Goal: Transaction & Acquisition: Purchase product/service

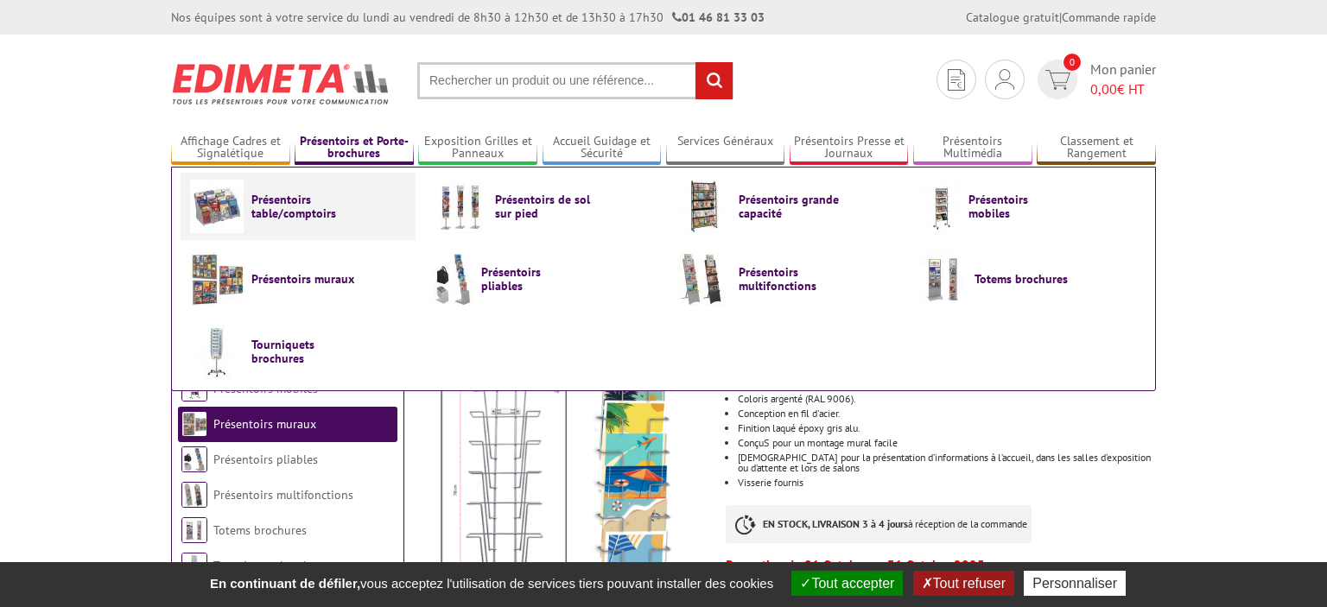
click at [297, 202] on span "Présentoirs table/comptoirs" at bounding box center [303, 207] width 104 height 28
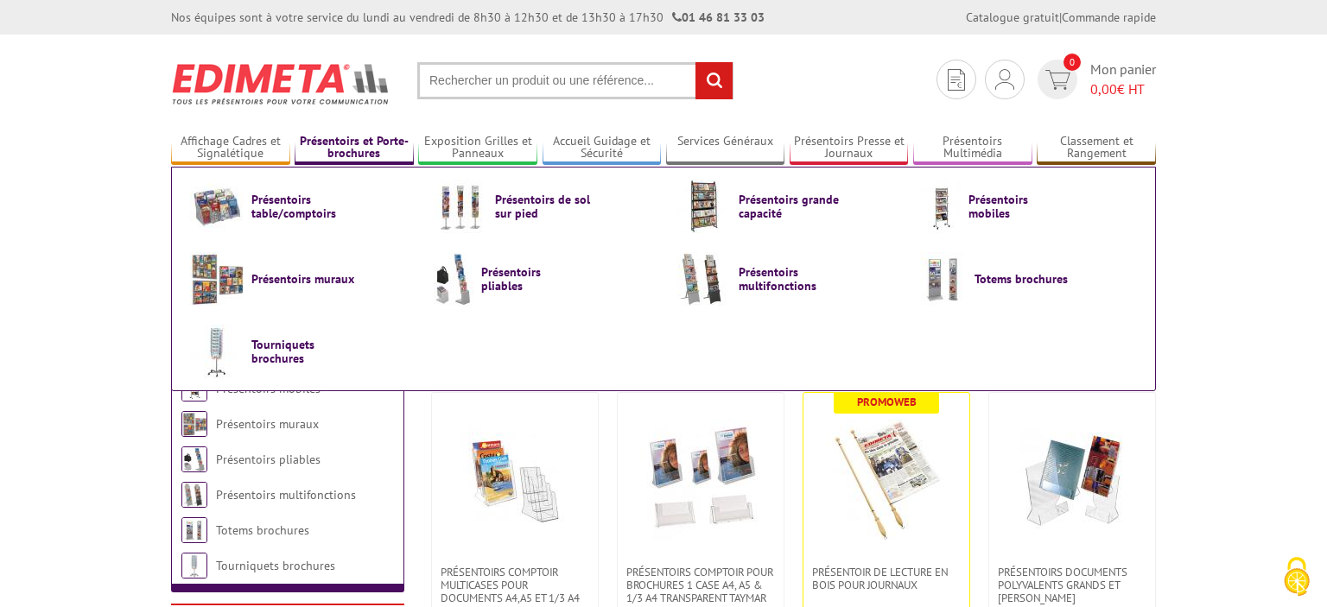
click at [340, 141] on link "Présentoirs et Porte-brochures" at bounding box center [354, 148] width 119 height 29
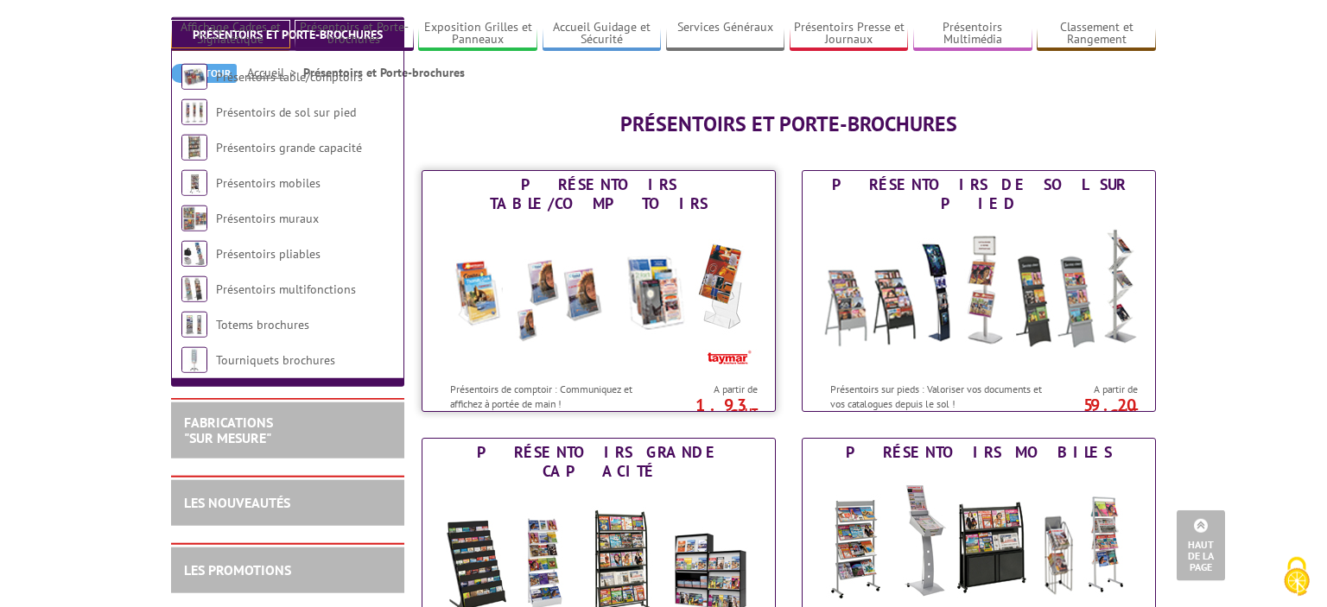
scroll to position [91, 0]
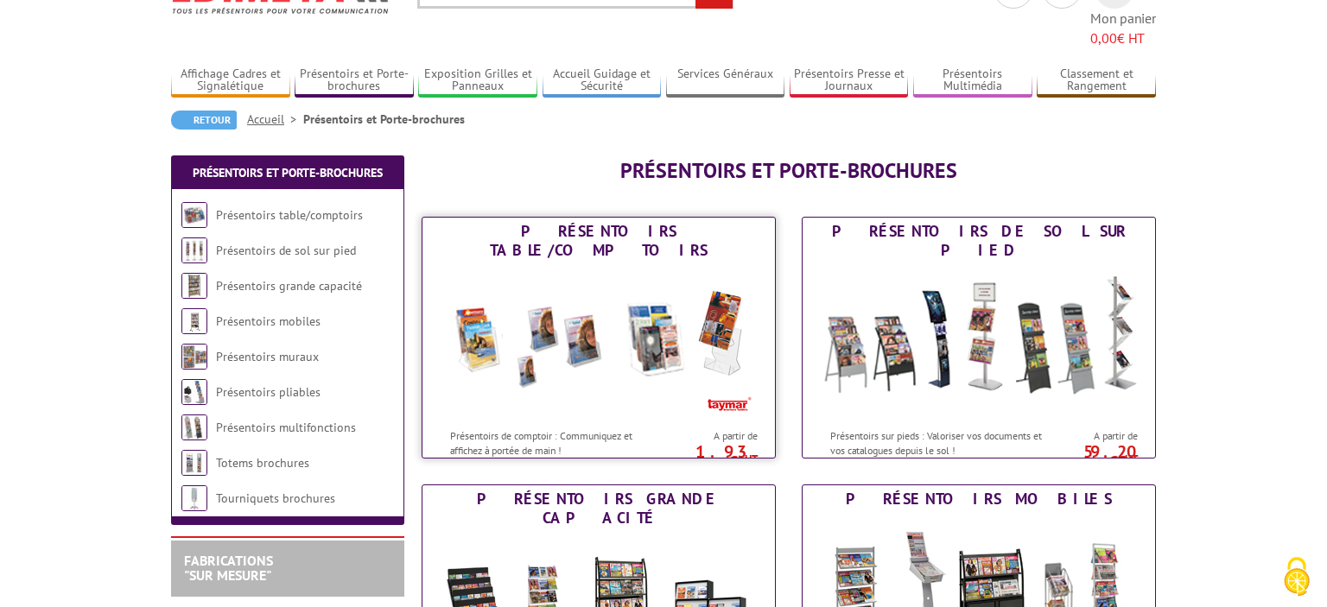
click at [641, 264] on img at bounding box center [599, 342] width 320 height 156
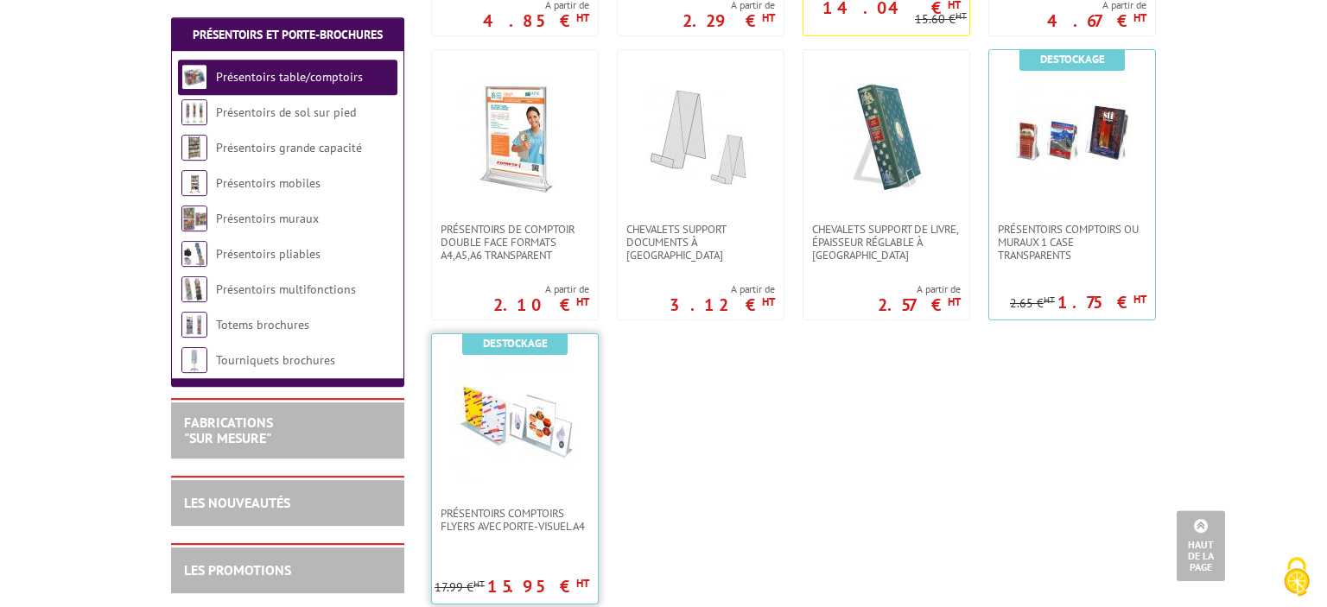
scroll to position [639, 0]
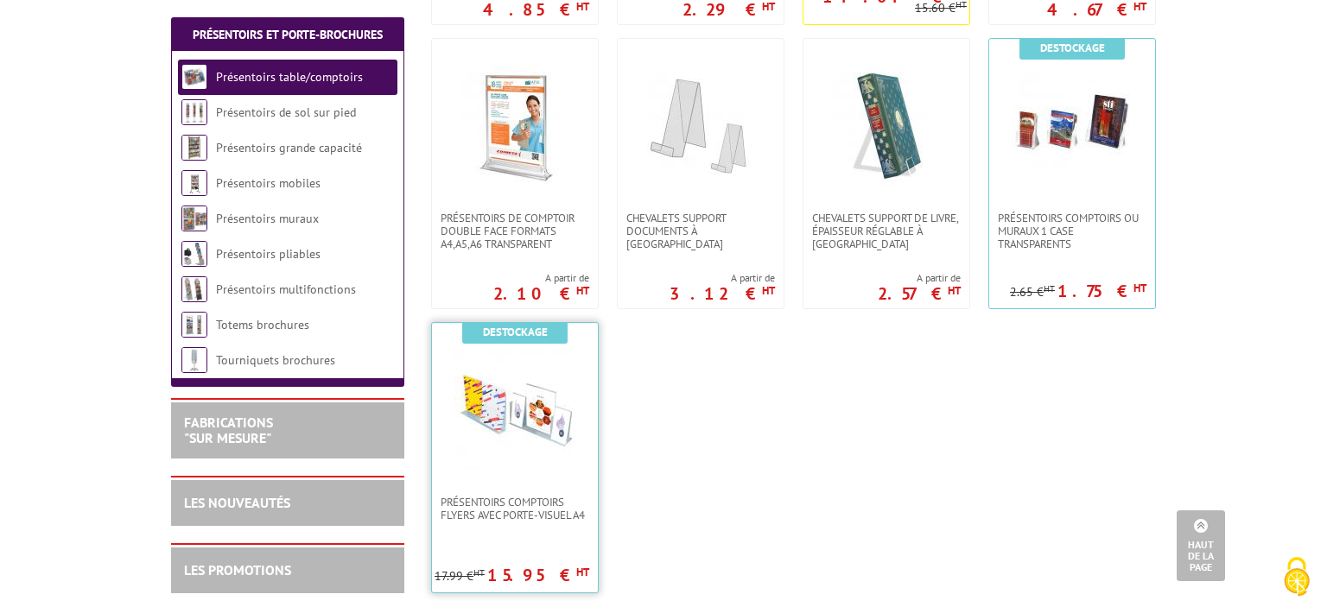
click at [517, 410] on img at bounding box center [514, 409] width 121 height 121
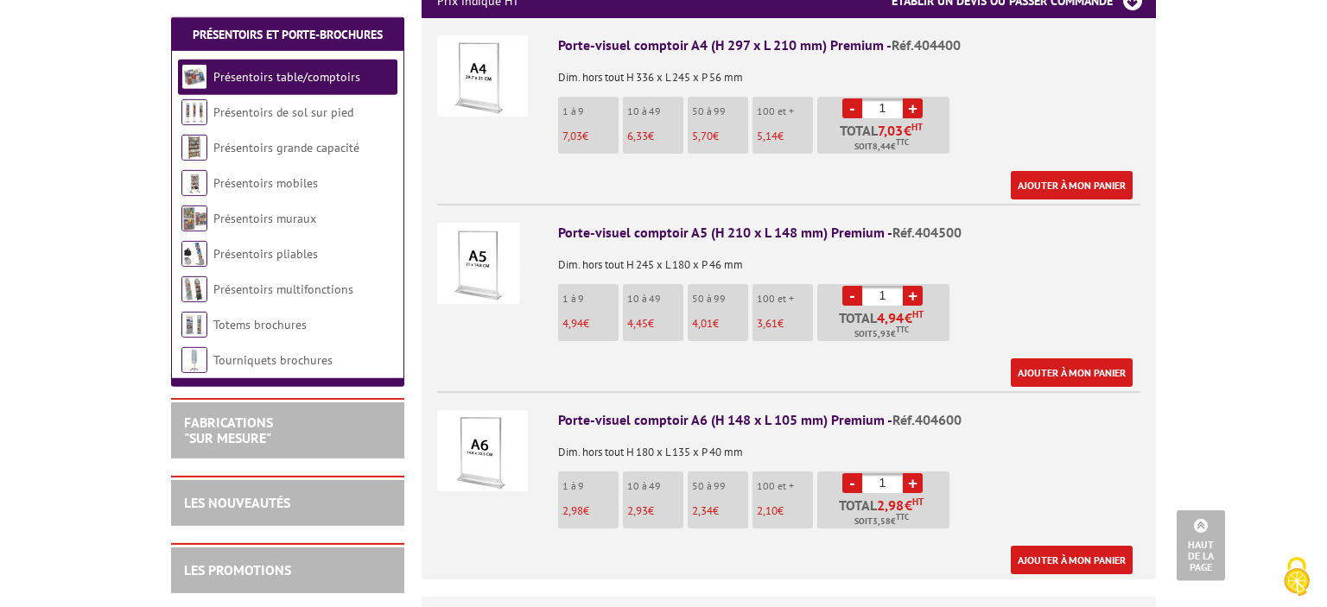
scroll to position [821, 0]
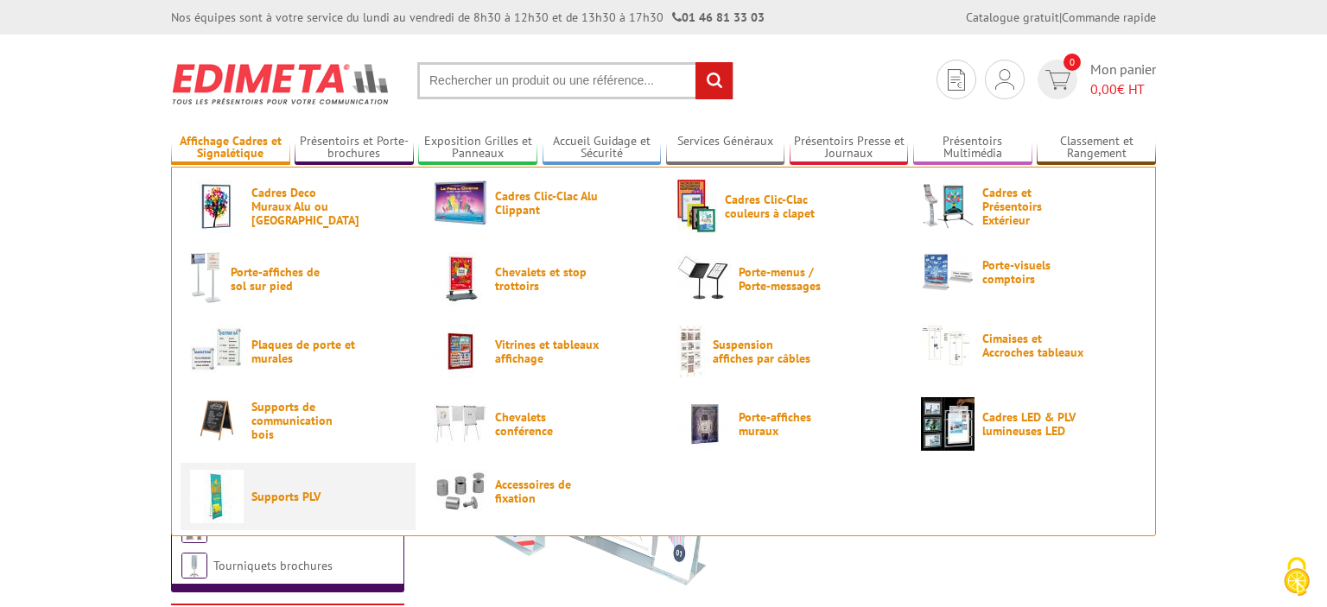
click at [282, 483] on link "Supports PLV" at bounding box center [298, 497] width 216 height 54
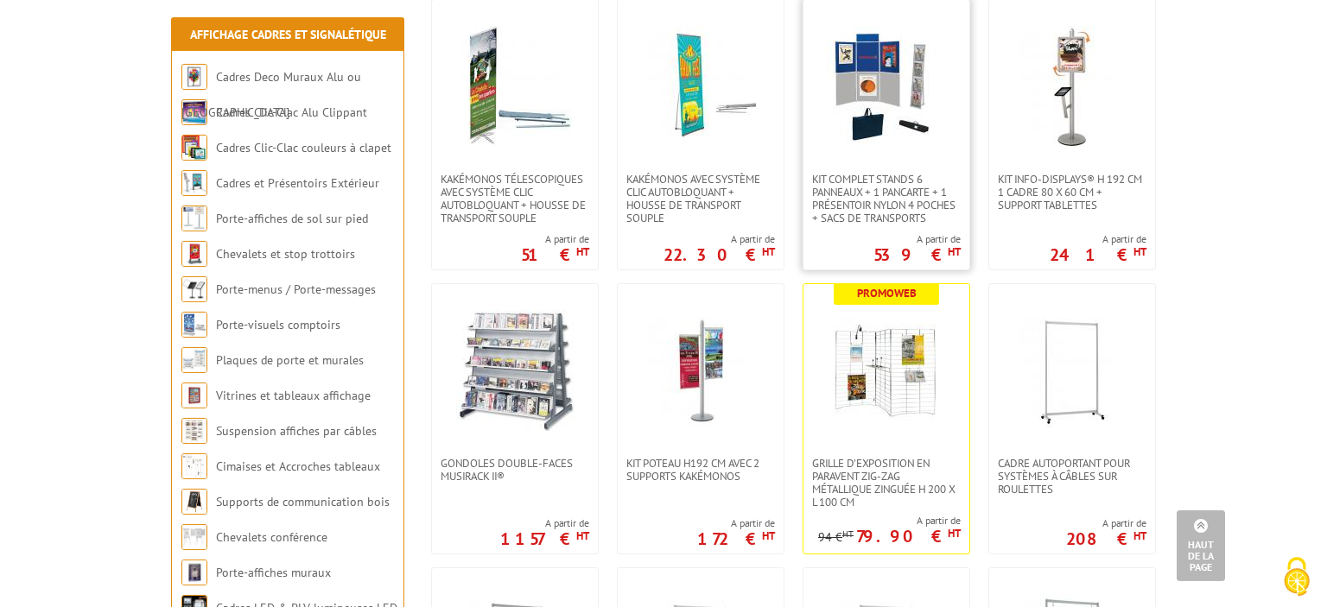
scroll to position [1459, 0]
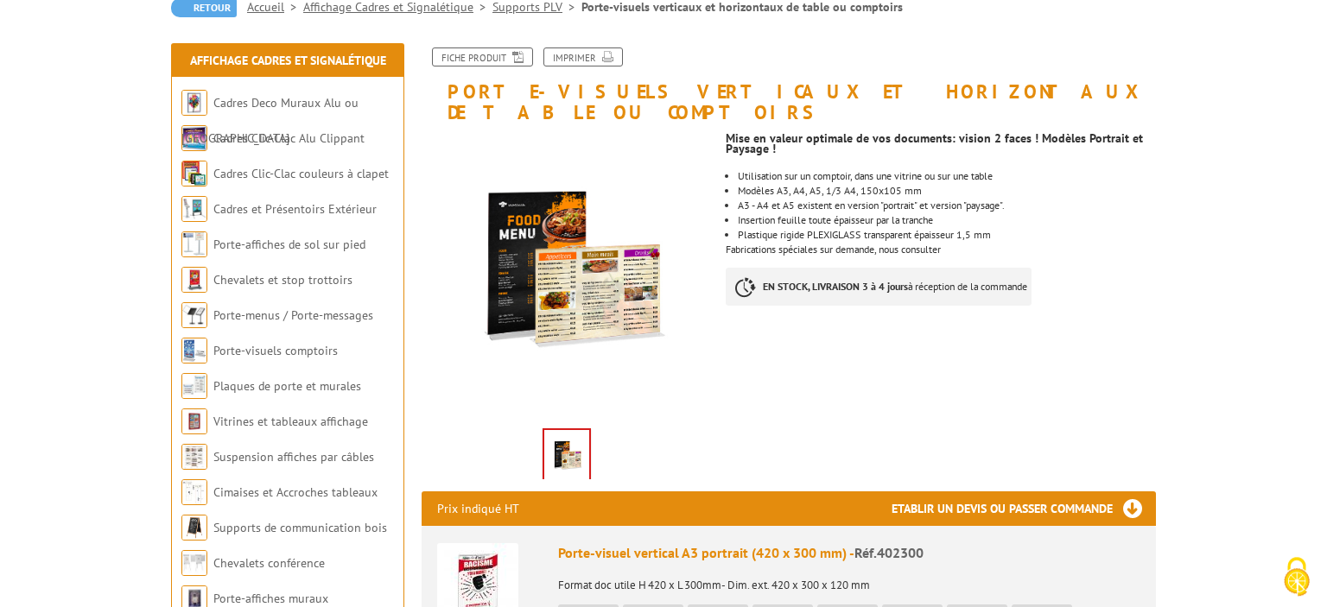
scroll to position [182, 0]
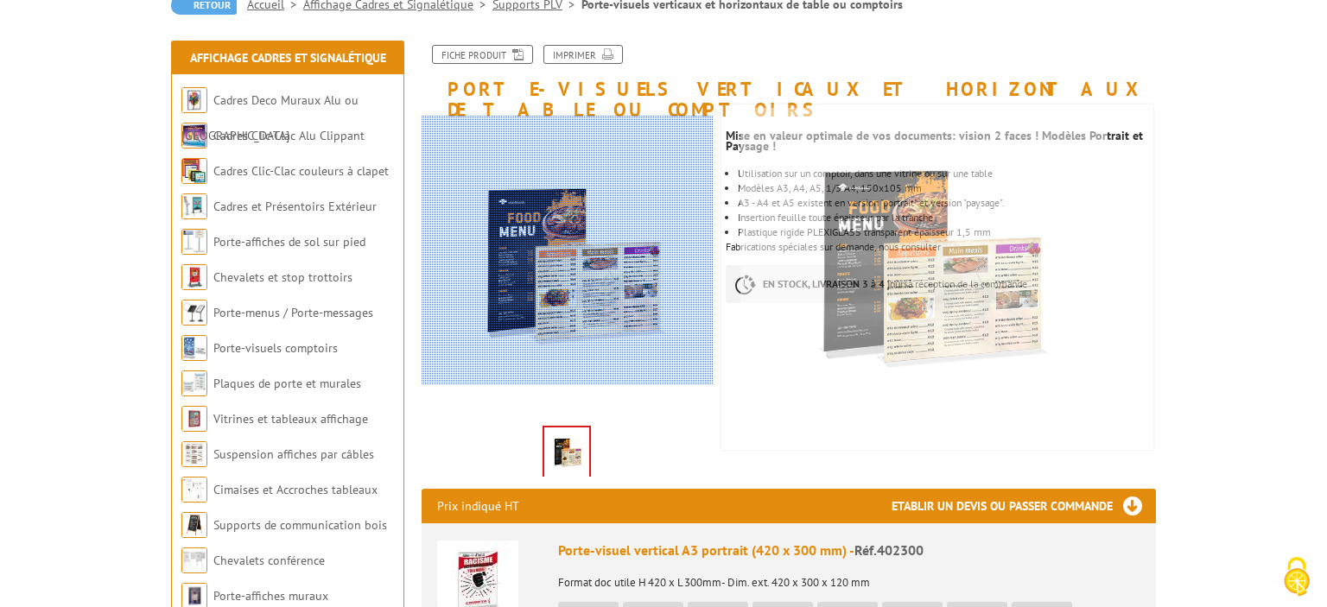
click at [540, 251] on div at bounding box center [590, 250] width 337 height 269
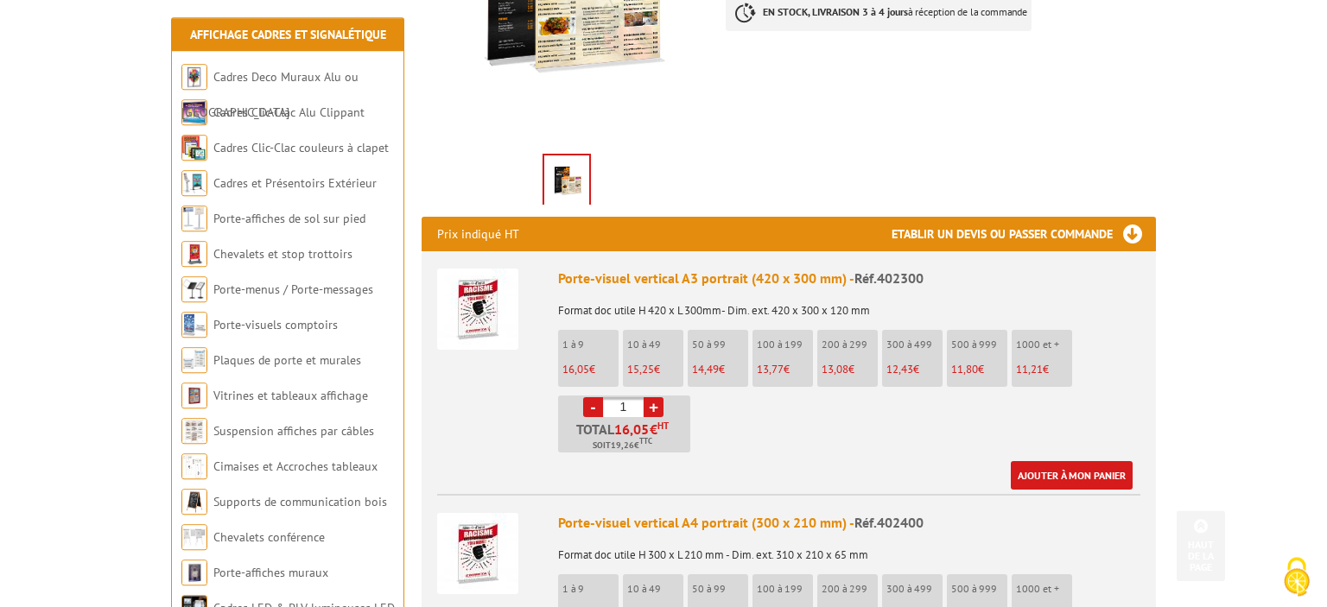
scroll to position [456, 0]
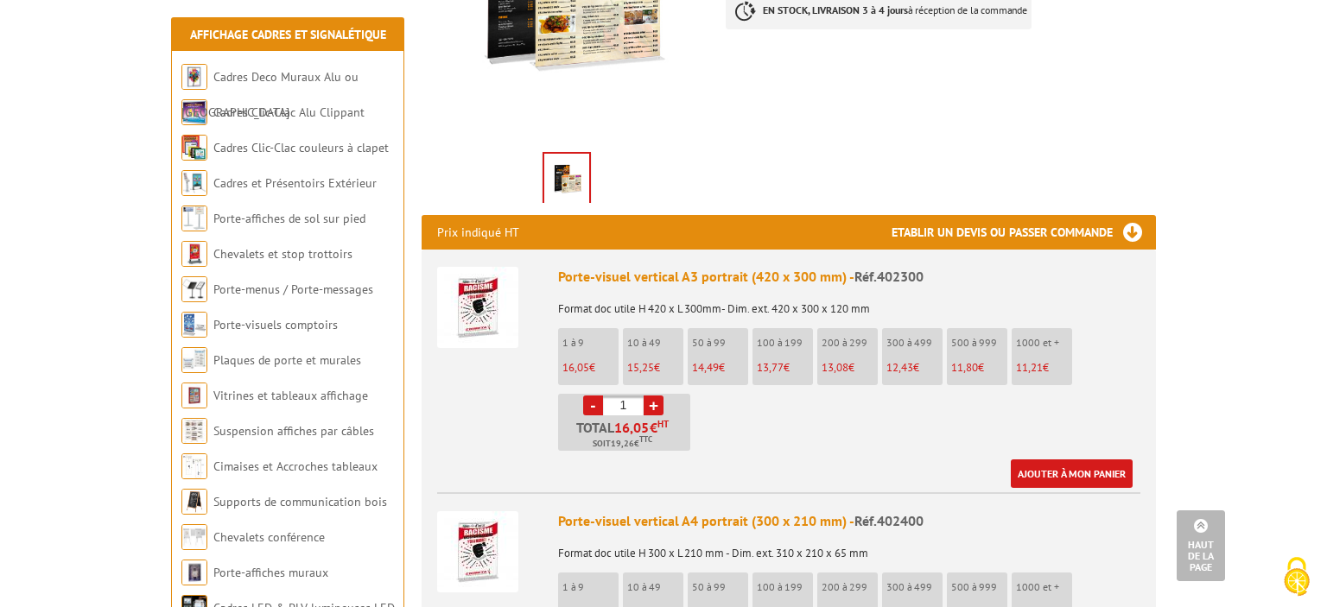
click at [497, 288] on img at bounding box center [477, 307] width 81 height 81
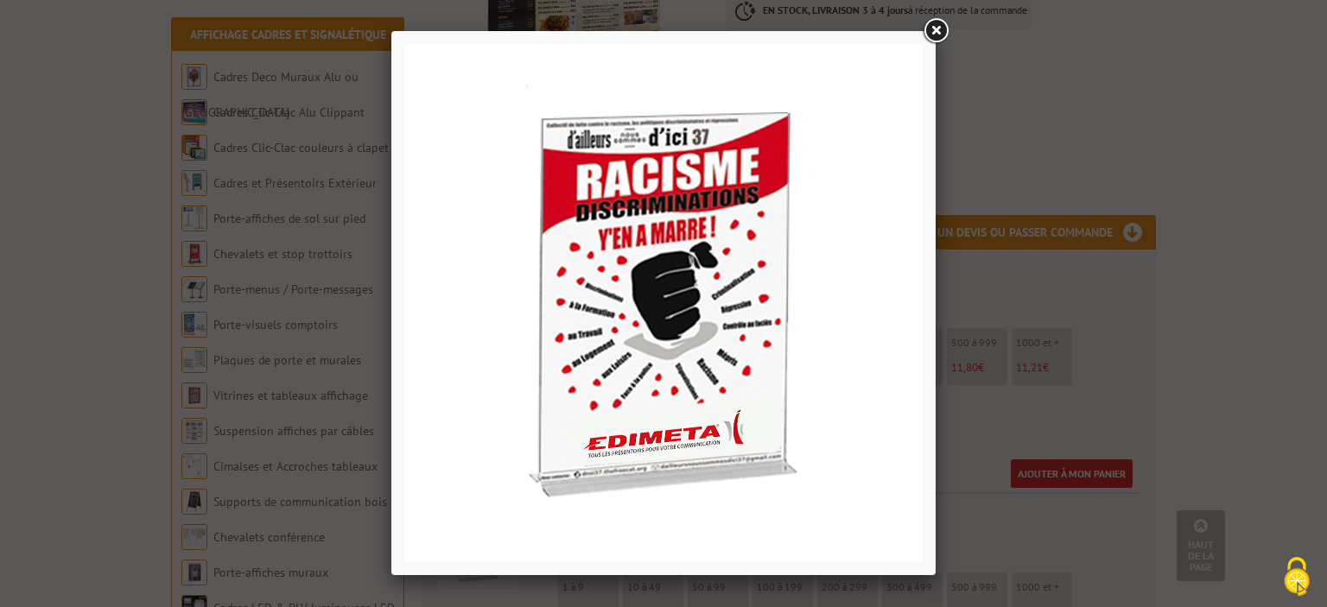
click at [300, 312] on div at bounding box center [663, 303] width 1327 height 607
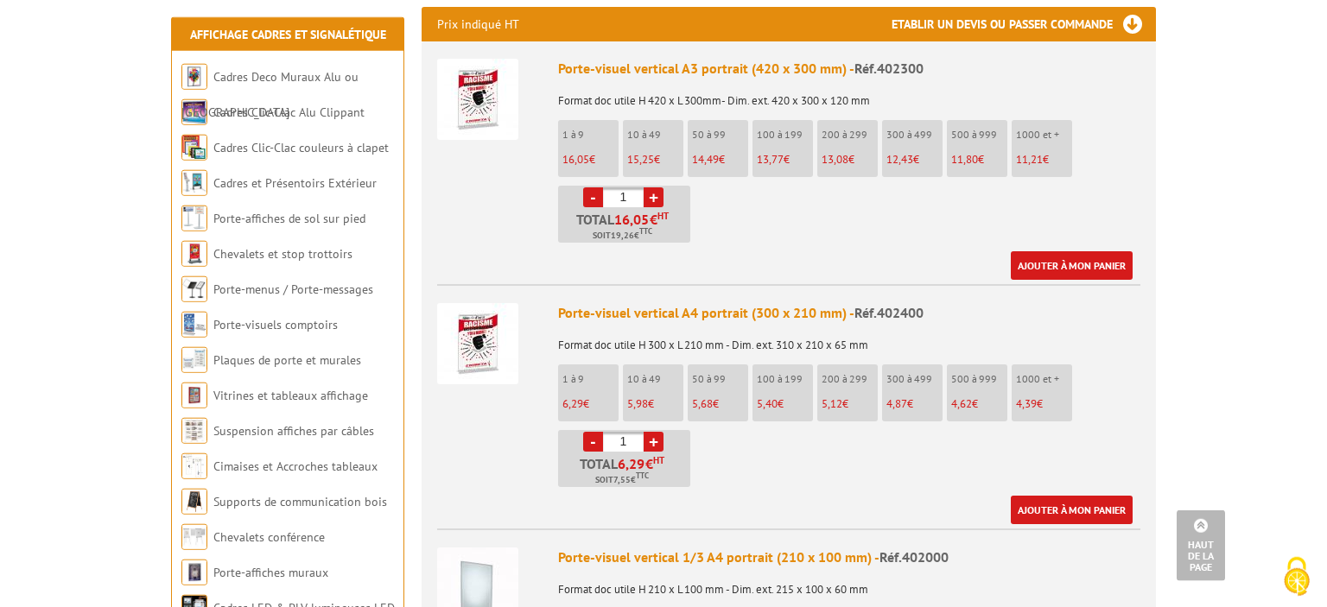
scroll to position [729, 0]
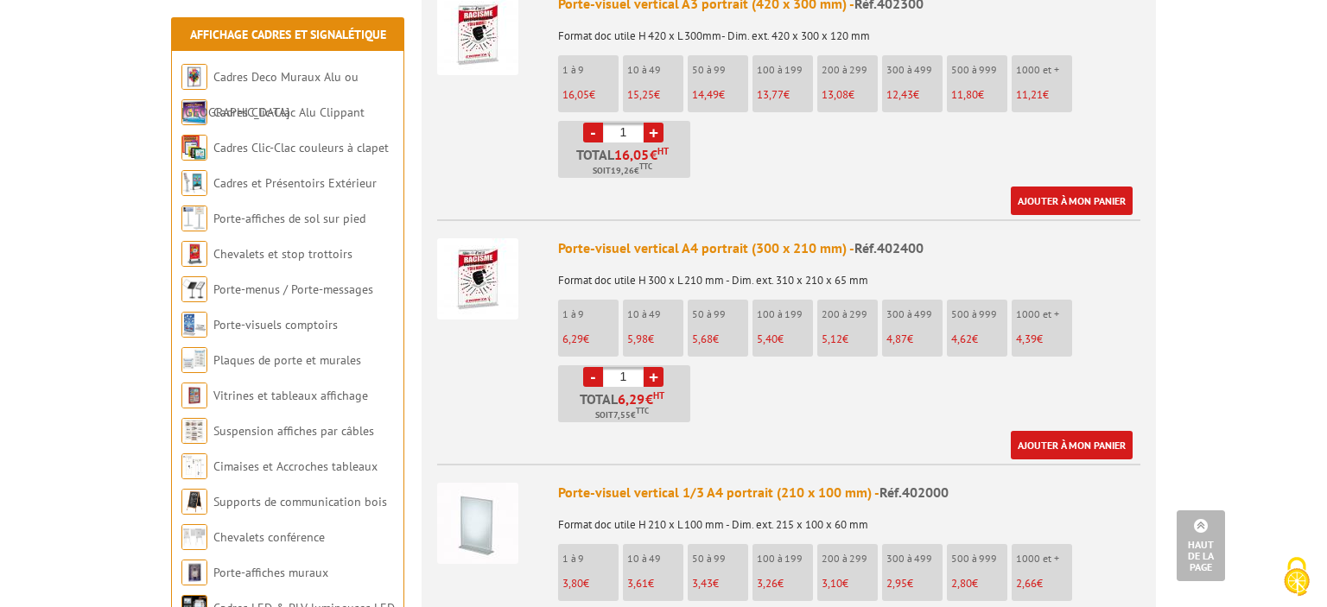
drag, startPoint x: 615, startPoint y: 374, endPoint x: 665, endPoint y: 378, distance: 50.3
click at [665, 392] on p "Total 6,29 € HT Soit 7,55 € TTC" at bounding box center [626, 407] width 128 height 30
click at [649, 367] on link "+" at bounding box center [654, 377] width 20 height 20
click at [591, 367] on link "-" at bounding box center [593, 377] width 20 height 20
type input "1"
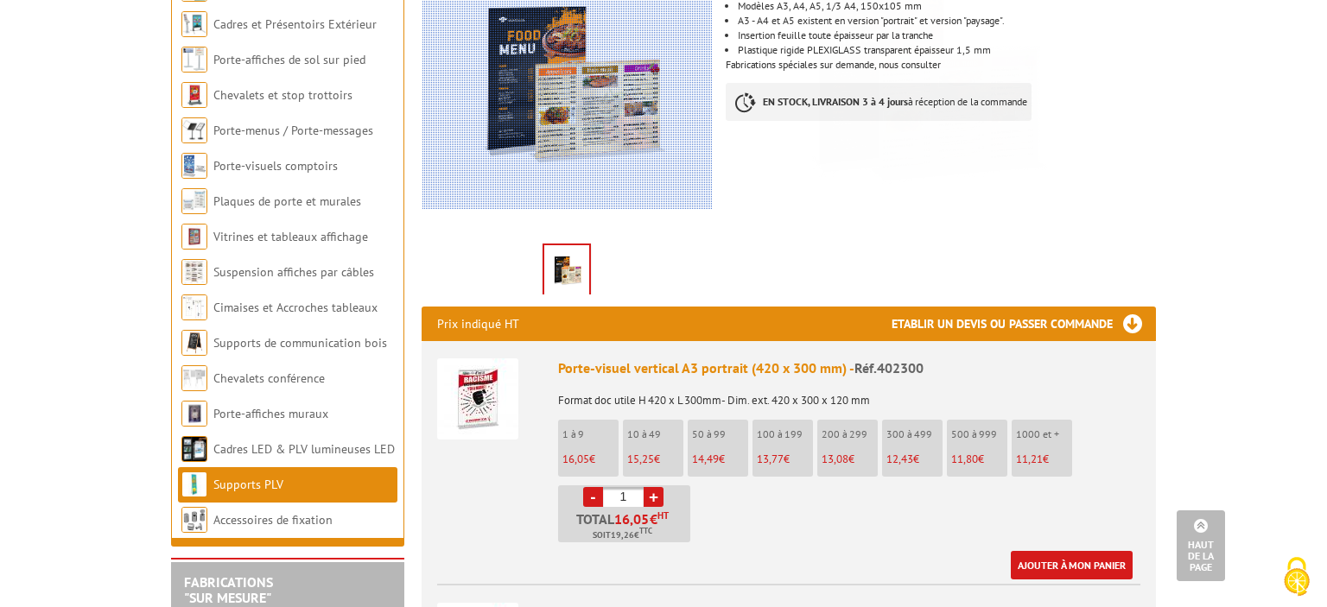
scroll to position [0, 0]
